Goal: Information Seeking & Learning: Learn about a topic

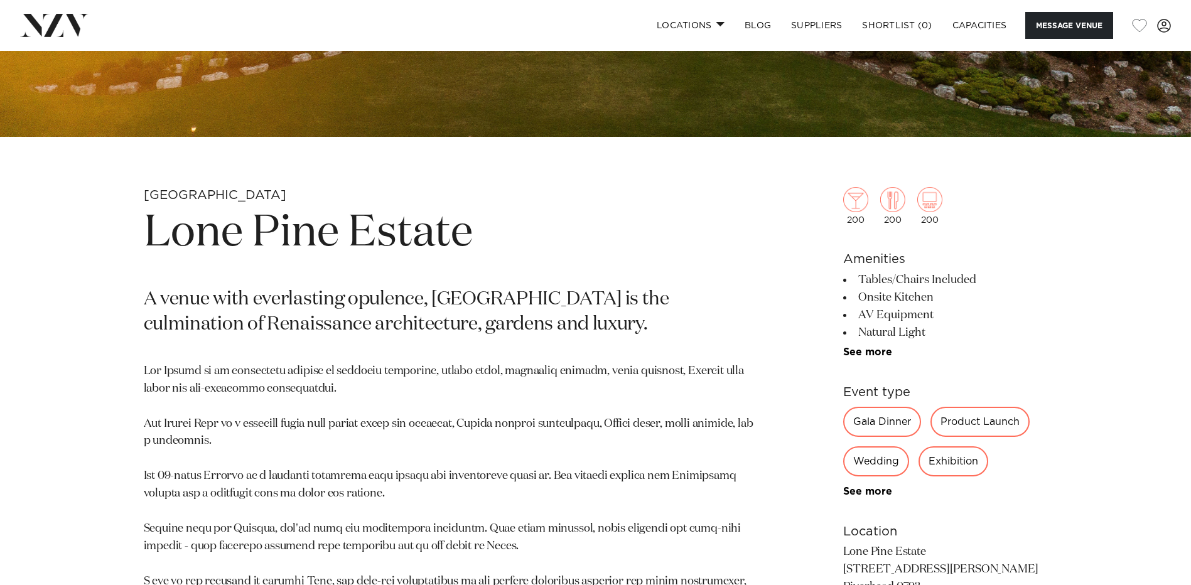
scroll to position [502, 0]
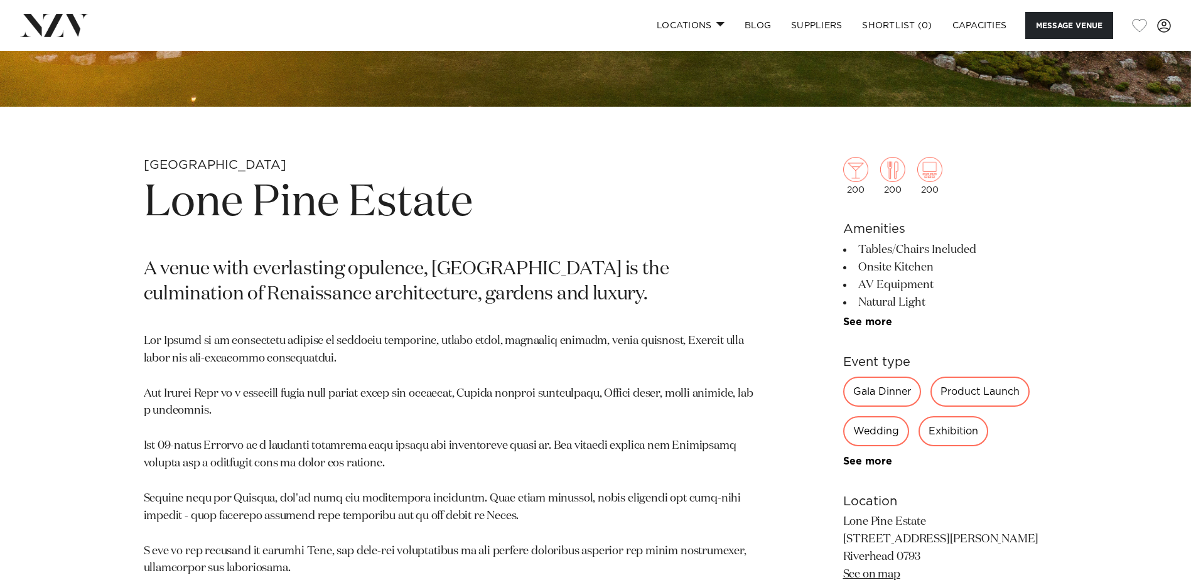
click at [868, 320] on link "See more" at bounding box center [892, 322] width 98 height 10
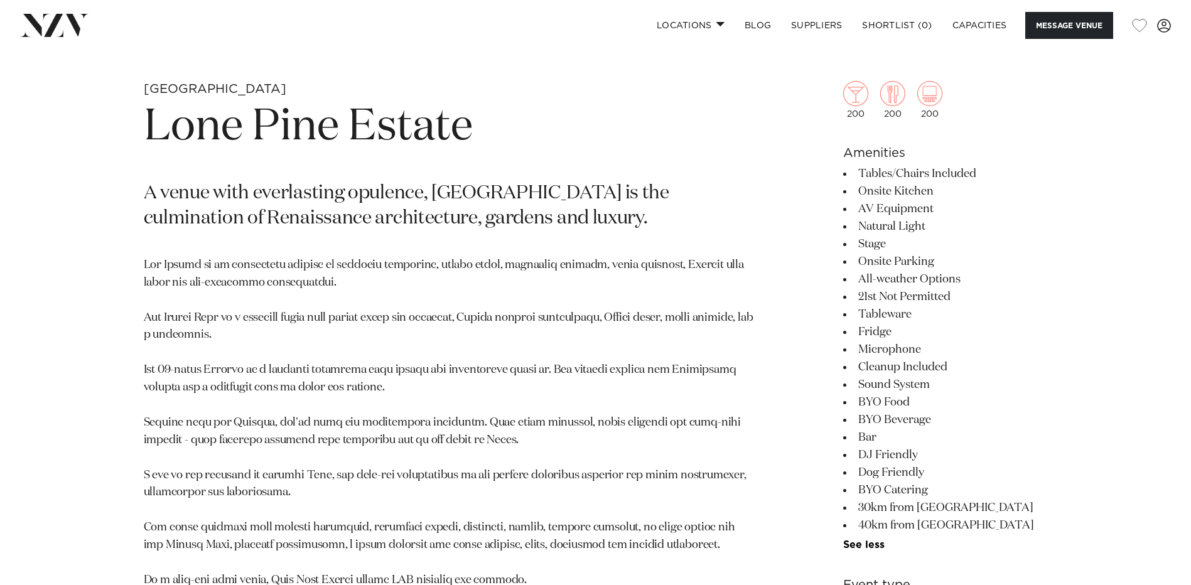
scroll to position [564, 0]
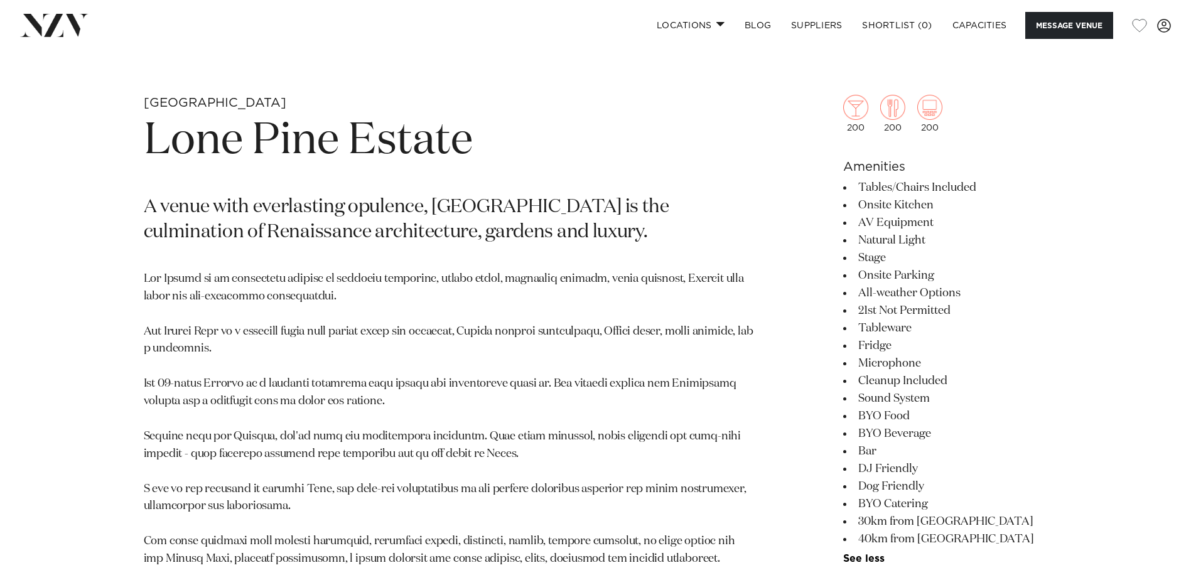
drag, startPoint x: 936, startPoint y: 382, endPoint x: 857, endPoint y: 163, distance: 232.1
click at [857, 163] on section "Amenities Tables/Chairs Included Onsite Kitchen AV Equipment Natural Light Stag…" at bounding box center [945, 361] width 205 height 407
drag, startPoint x: 857, startPoint y: 163, endPoint x: 972, endPoint y: 228, distance: 131.6
click at [972, 228] on li "AV Equipment" at bounding box center [945, 223] width 205 height 18
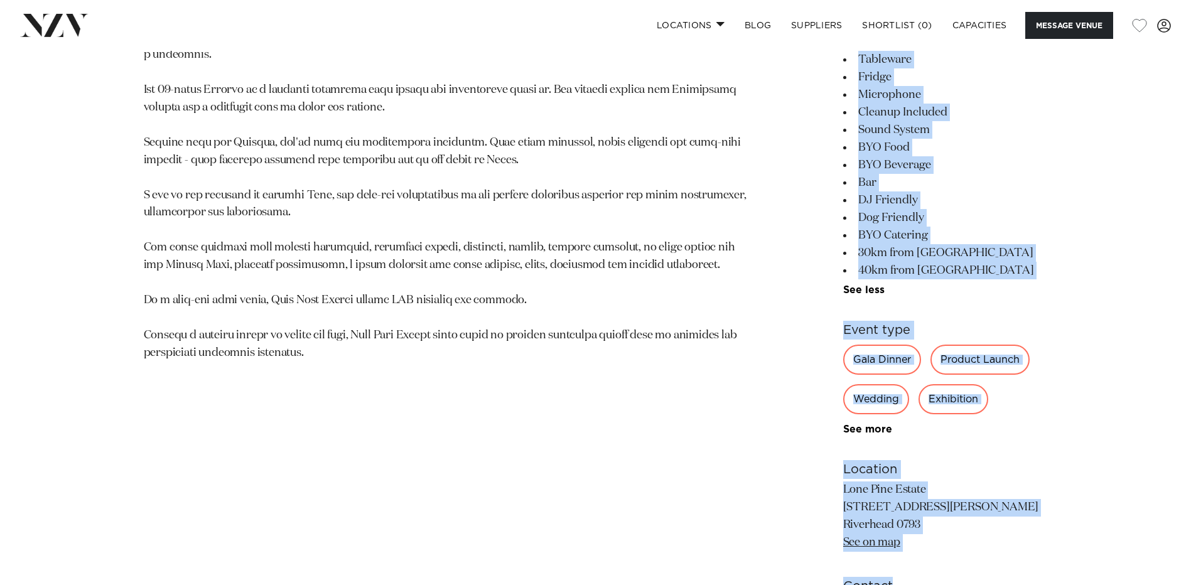
scroll to position [899, 0]
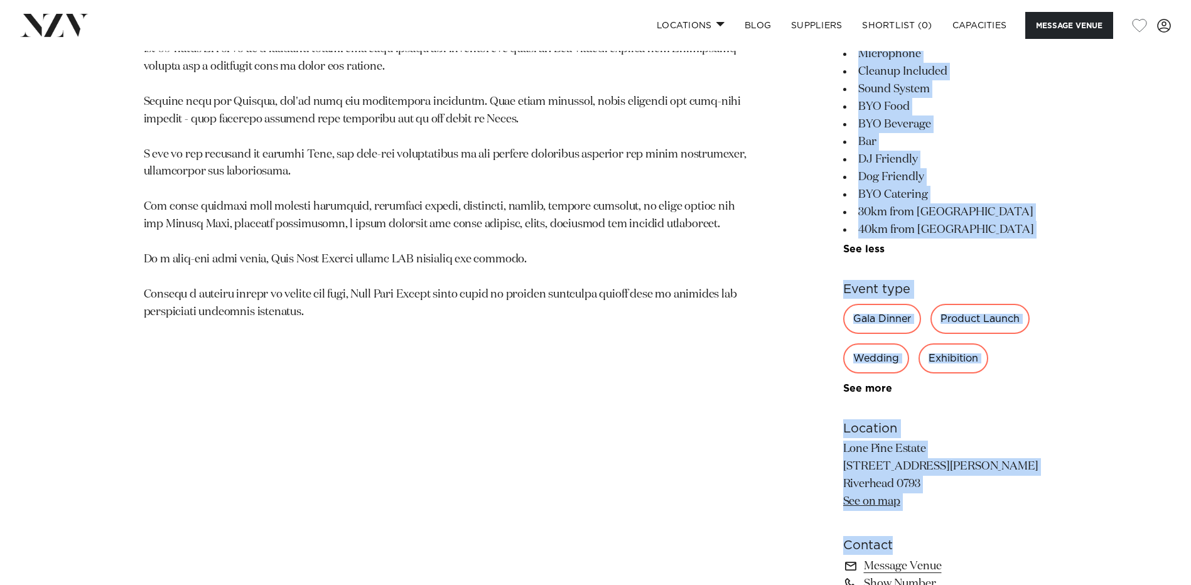
drag, startPoint x: 845, startPoint y: 166, endPoint x: 937, endPoint y: 228, distance: 111.3
click at [937, 228] on section "Amenities Tables/Chairs Included Onsite Kitchen AV Equipment Natural Light Stag…" at bounding box center [945, 51] width 205 height 407
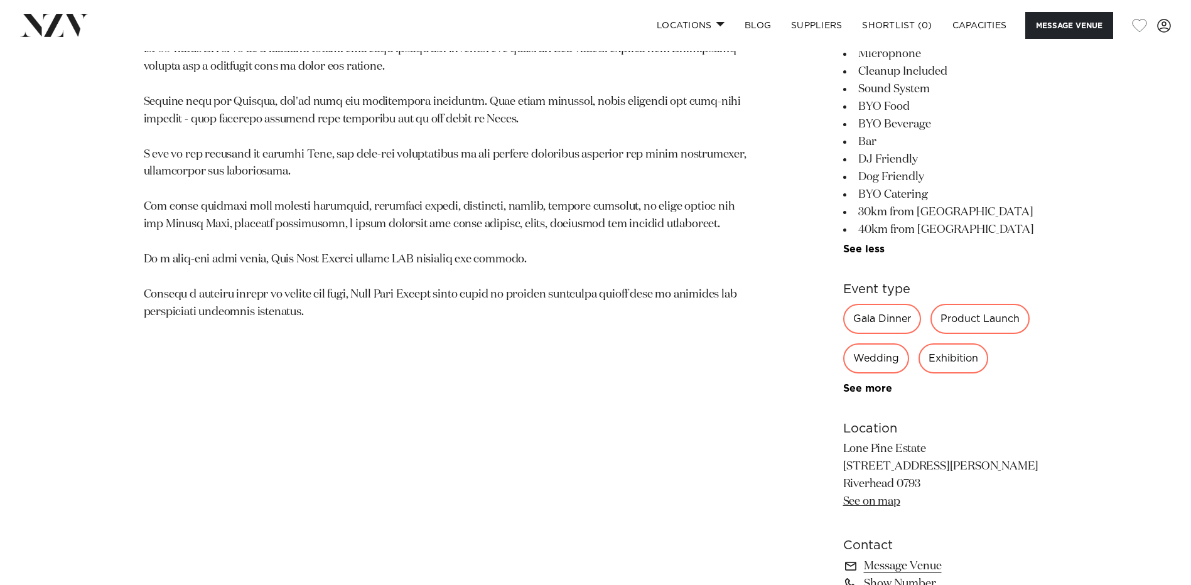
drag, startPoint x: 937, startPoint y: 228, endPoint x: 969, endPoint y: 232, distance: 31.6
click at [969, 232] on li "40km from [GEOGRAPHIC_DATA]" at bounding box center [945, 230] width 205 height 18
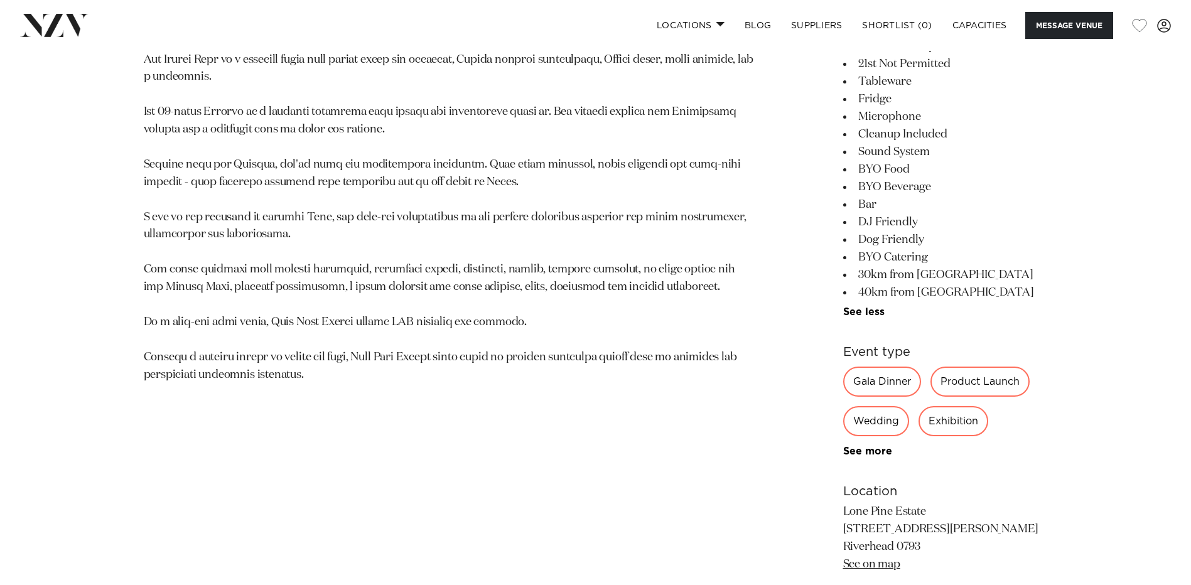
scroll to position [773, 0]
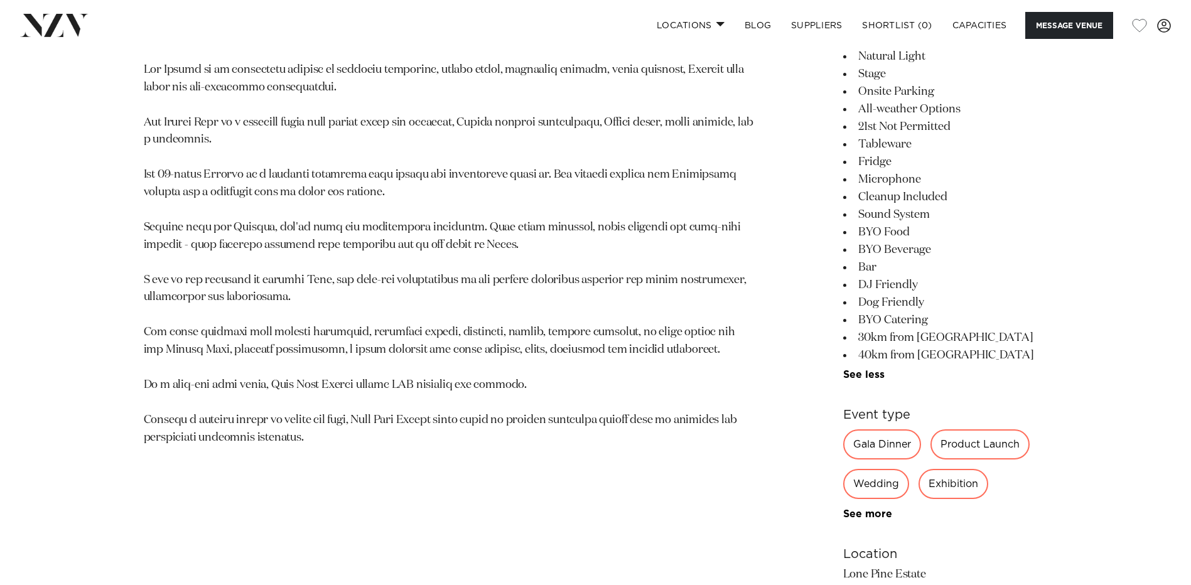
click at [932, 237] on li "BYO Food" at bounding box center [945, 232] width 205 height 18
click at [949, 247] on li "BYO Beverage" at bounding box center [945, 250] width 205 height 18
click at [317, 445] on p at bounding box center [449, 254] width 610 height 385
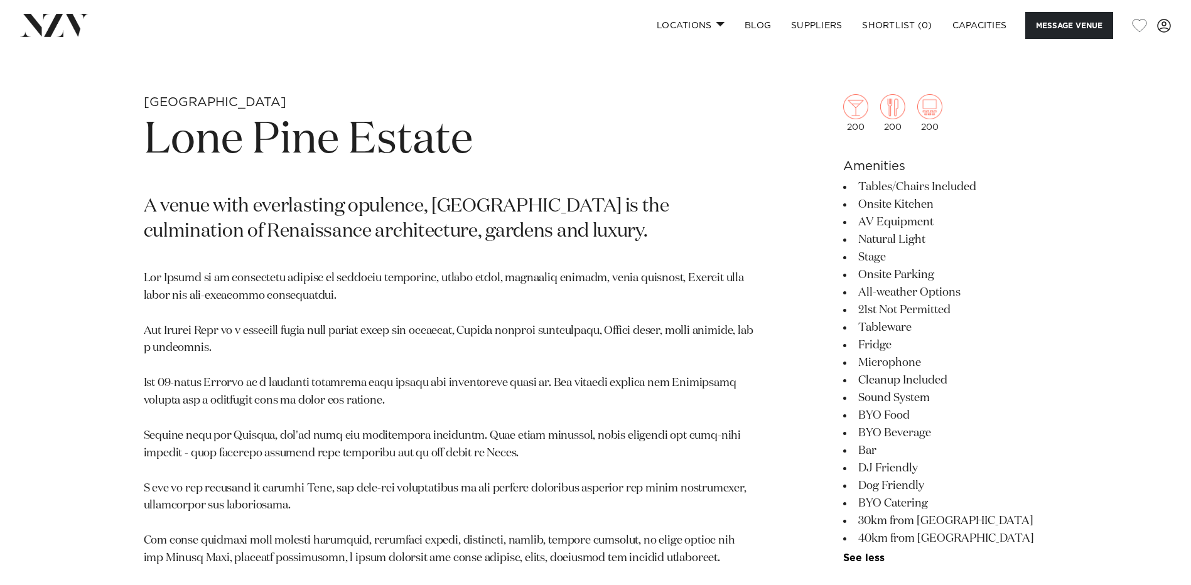
scroll to position [397, 0]
